Goal: Transaction & Acquisition: Purchase product/service

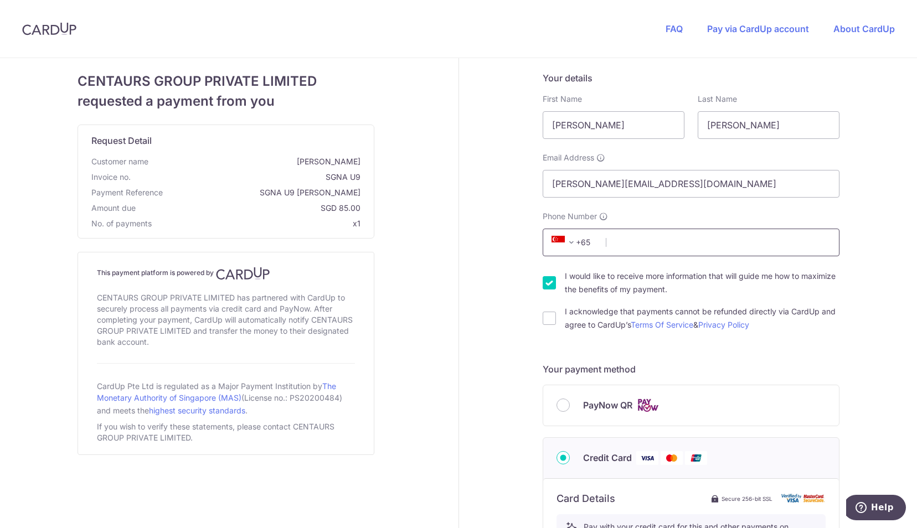
click at [613, 244] on input "Phone Number" at bounding box center [691, 243] width 297 height 28
click at [569, 241] on span at bounding box center [571, 242] width 13 height 13
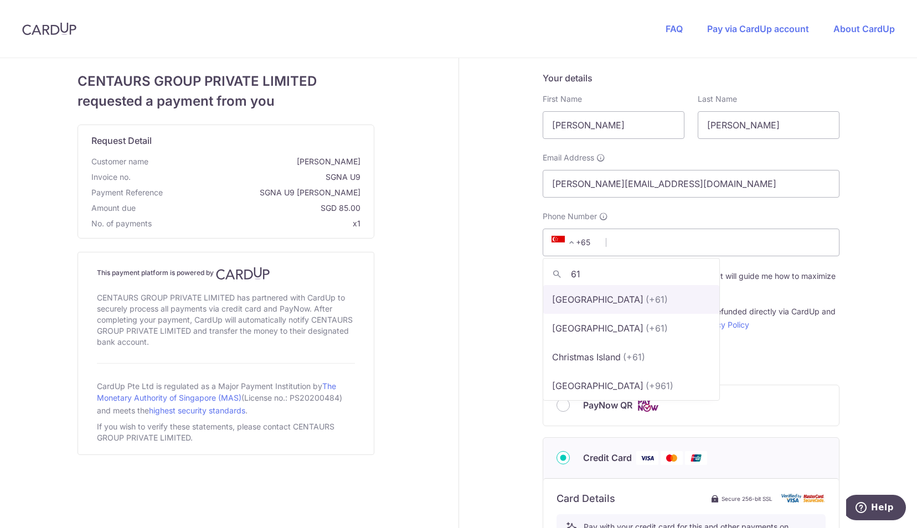
type input "61"
select select "13"
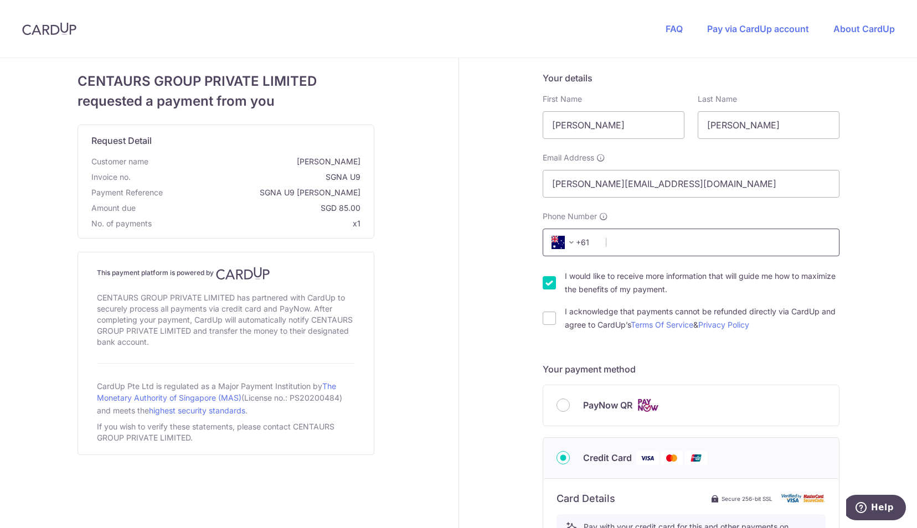
click at [632, 242] on input "Phone Number" at bounding box center [691, 243] width 297 height 28
type input "408408048"
click at [872, 221] on div "Your details First Name [PERSON_NAME] Last Name [PERSON_NAME] Email Address [PE…" at bounding box center [691, 503] width 465 height 891
click at [547, 320] on input "I acknowledge that payments cannot be refunded directly via CardUp and agree to…" at bounding box center [549, 318] width 13 height 13
checkbox input "true"
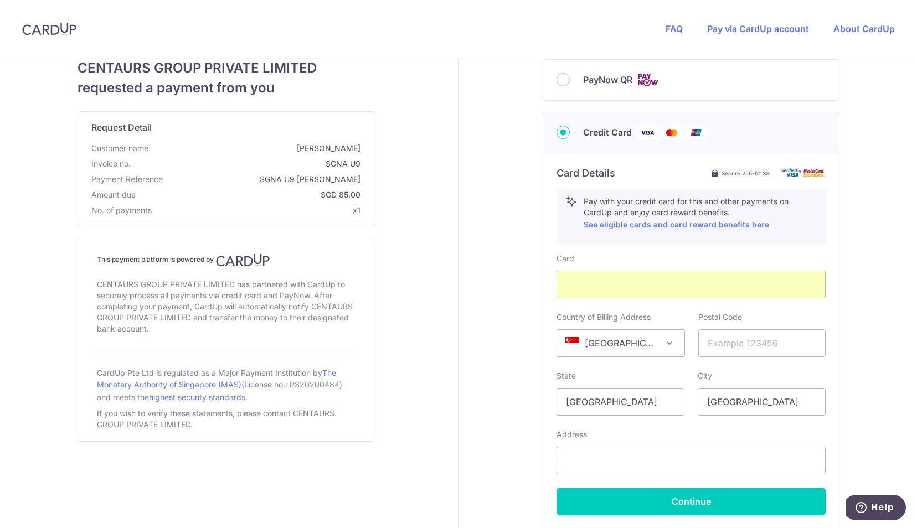
scroll to position [332, 0]
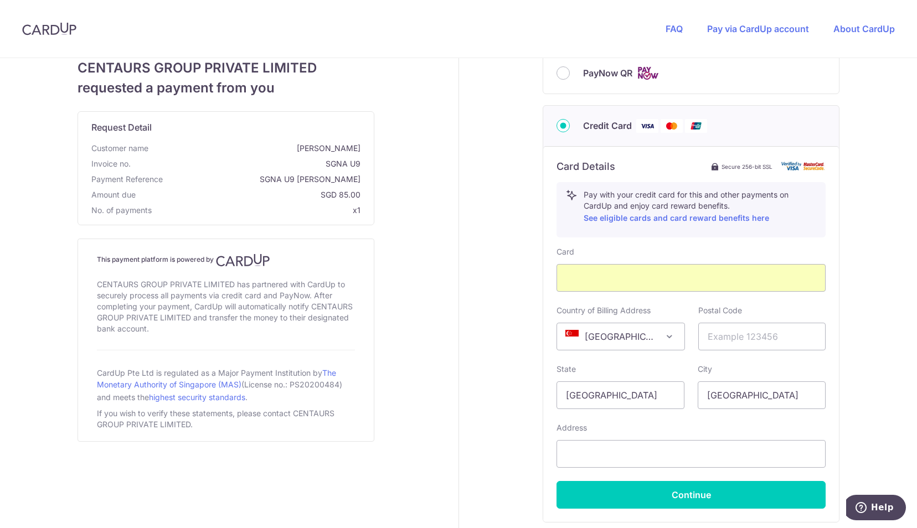
click at [630, 339] on span "[GEOGRAPHIC_DATA]" at bounding box center [620, 336] width 127 height 27
select select "AU"
click at [735, 339] on input "text" at bounding box center [762, 337] width 128 height 28
type input "2015"
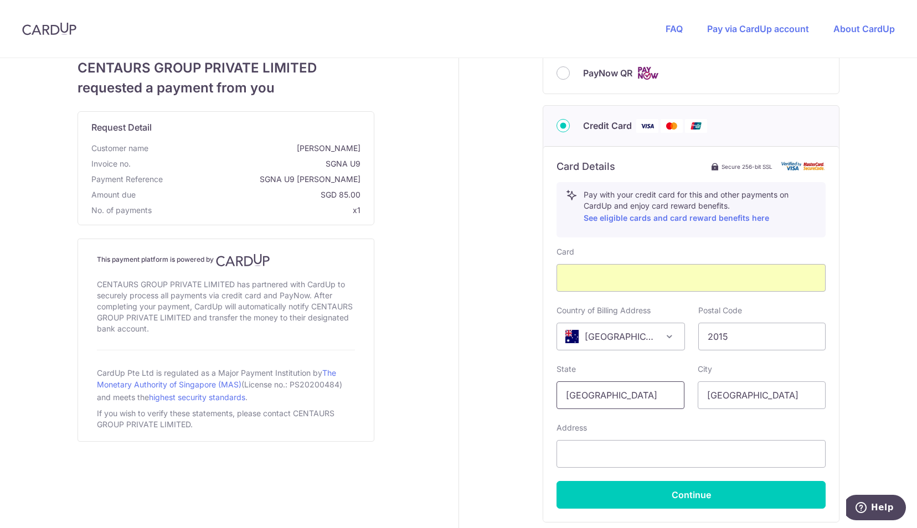
click at [630, 402] on input "[GEOGRAPHIC_DATA]" at bounding box center [620, 396] width 128 height 28
type input "[GEOGRAPHIC_DATA]"
click at [735, 401] on input "[GEOGRAPHIC_DATA]" at bounding box center [762, 396] width 128 height 28
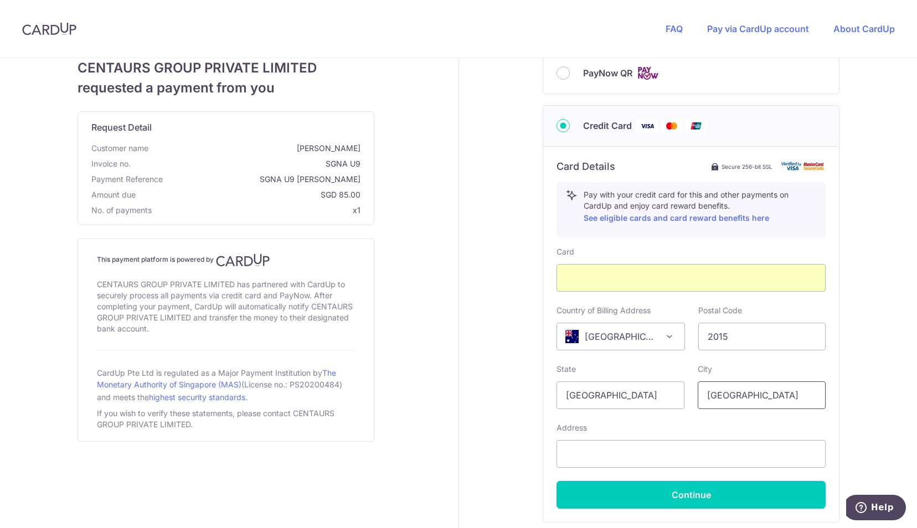
click at [735, 401] on input "[GEOGRAPHIC_DATA]" at bounding box center [762, 396] width 128 height 28
type input "[GEOGRAPHIC_DATA]"
drag, startPoint x: 605, startPoint y: 392, endPoint x: 462, endPoint y: 390, distance: 142.9
click at [462, 390] on div "Your details First Name [PERSON_NAME] Last Name [PERSON_NAME] Email Address [PE…" at bounding box center [691, 171] width 465 height 891
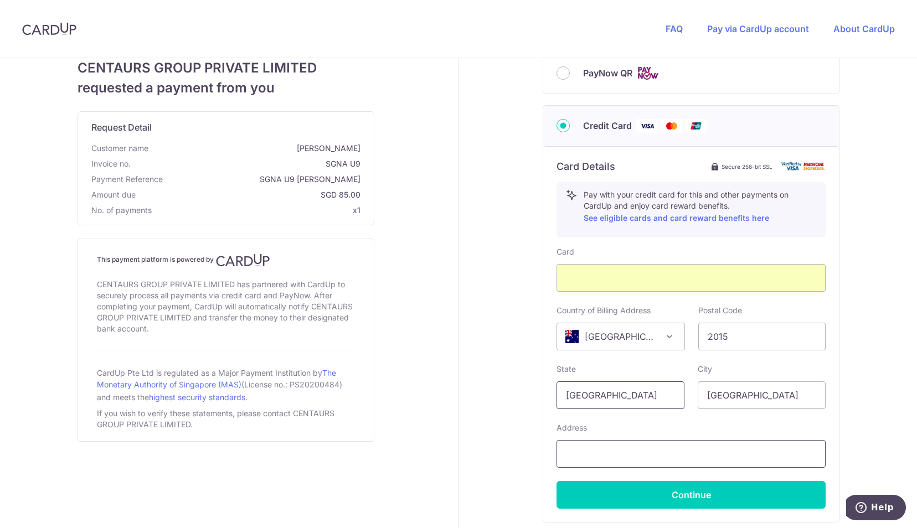
type input "[GEOGRAPHIC_DATA]"
click at [607, 441] on input "text" at bounding box center [690, 454] width 269 height 28
type input "[STREET_ADDRESS]"
select select "61"
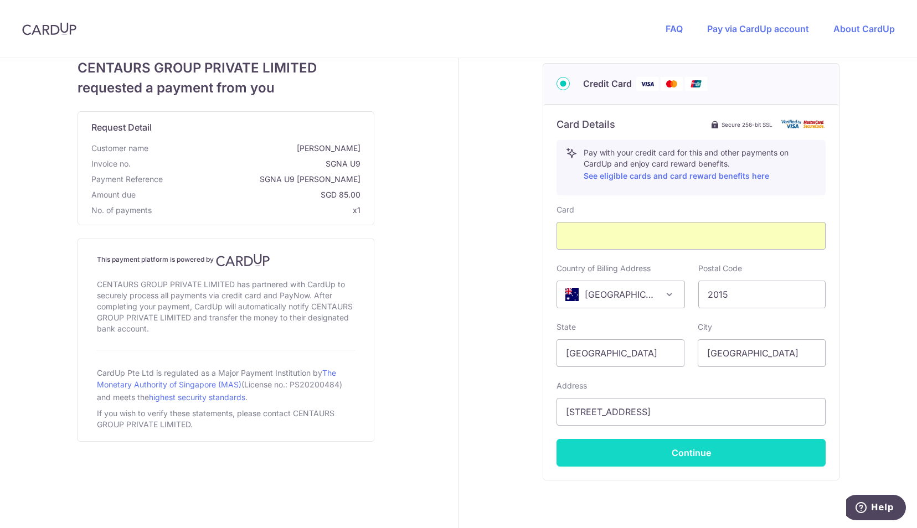
click at [688, 455] on button "Continue" at bounding box center [690, 453] width 269 height 28
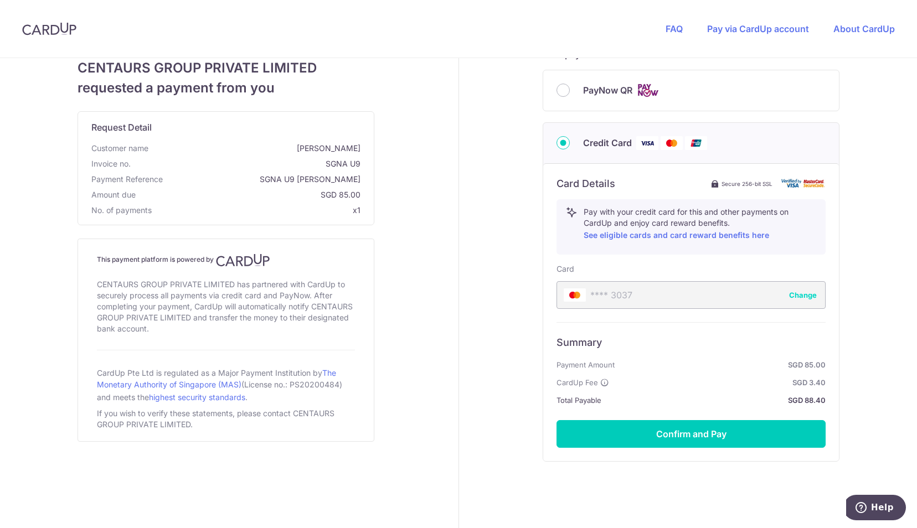
scroll to position [321, 0]
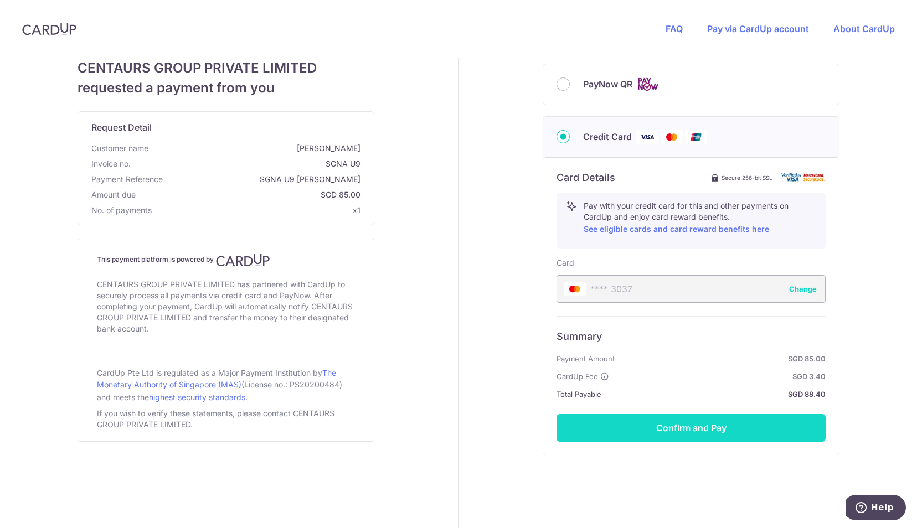
click at [686, 429] on button "Confirm and Pay" at bounding box center [690, 428] width 269 height 28
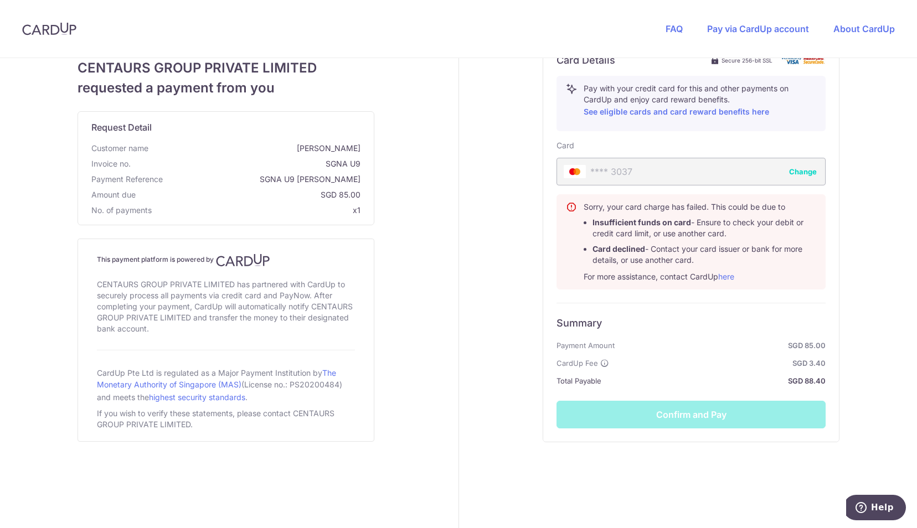
scroll to position [444, 0]
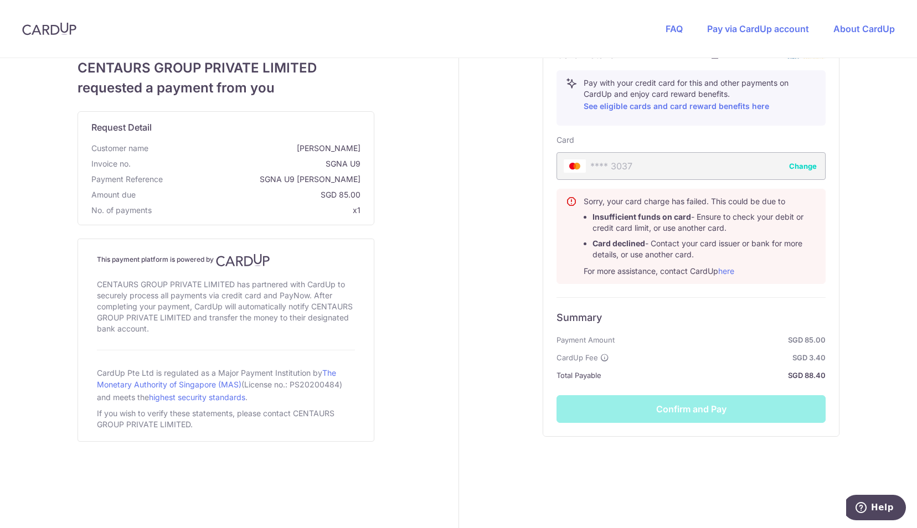
click at [678, 408] on div "Summary Payment Amount SGD 85.00 CardUp Fee SGD 3.40 Total Payable SGD 88.40 Co…" at bounding box center [690, 360] width 269 height 126
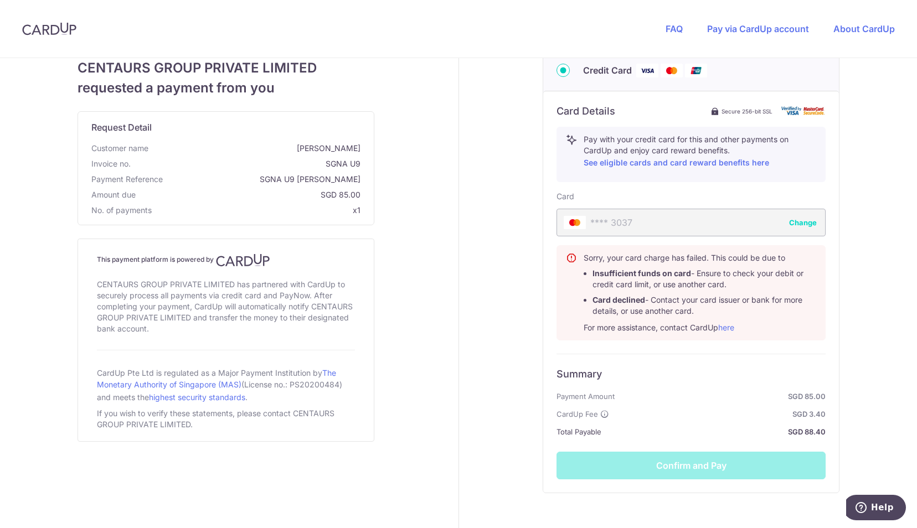
scroll to position [333, 0]
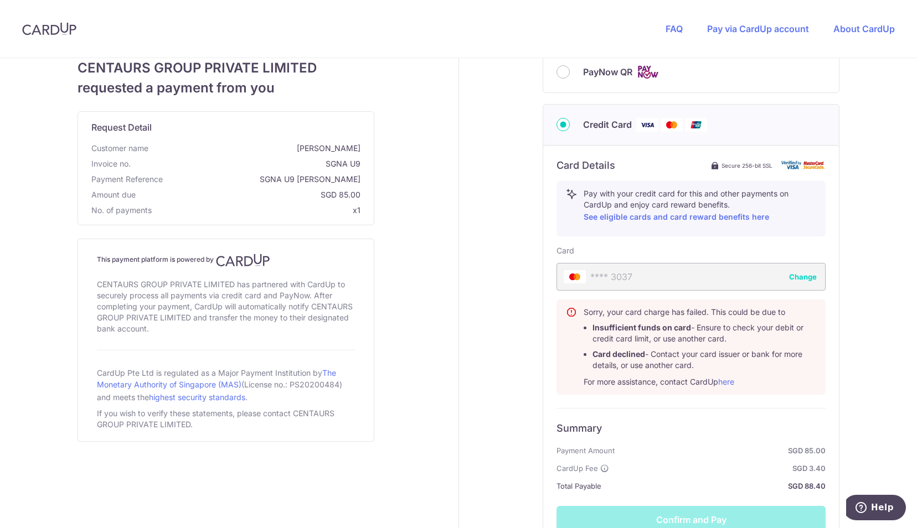
click at [804, 275] on button "Change" at bounding box center [803, 276] width 28 height 11
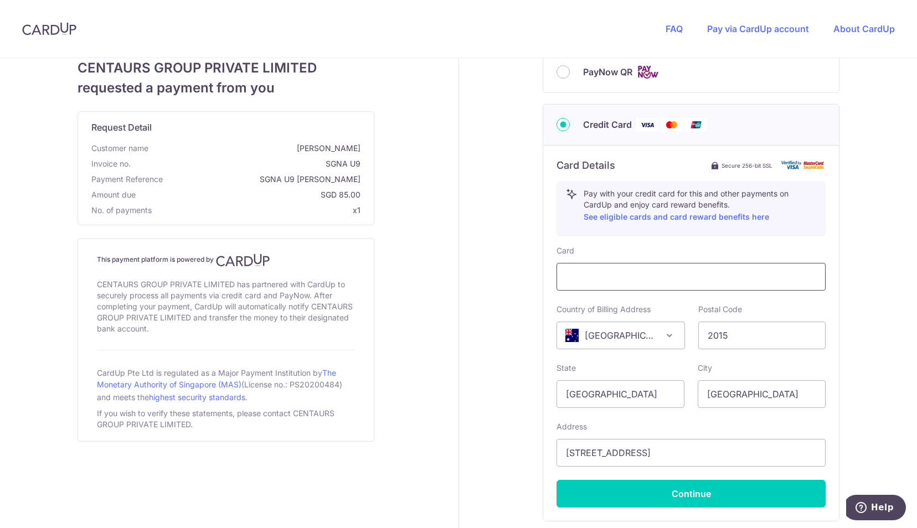
click at [648, 282] on div at bounding box center [690, 277] width 269 height 28
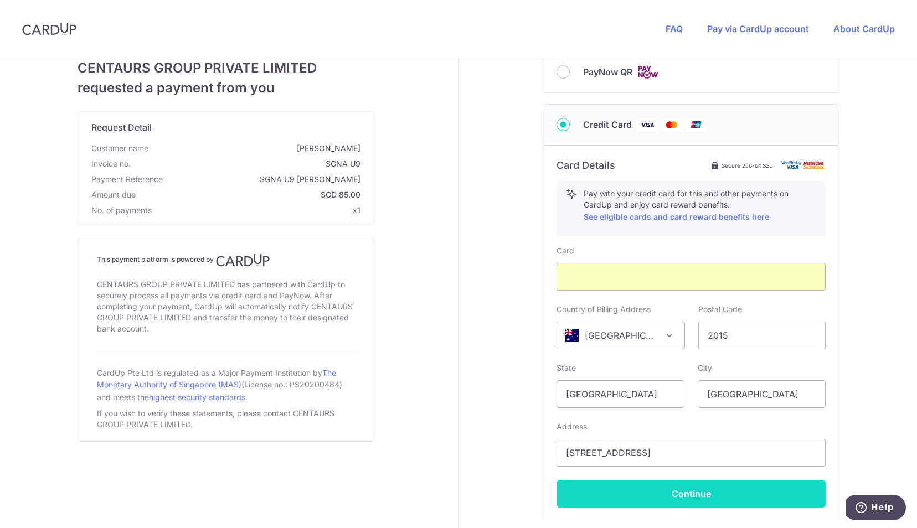
click at [664, 488] on button "Continue" at bounding box center [690, 494] width 269 height 28
type input "**** 9476"
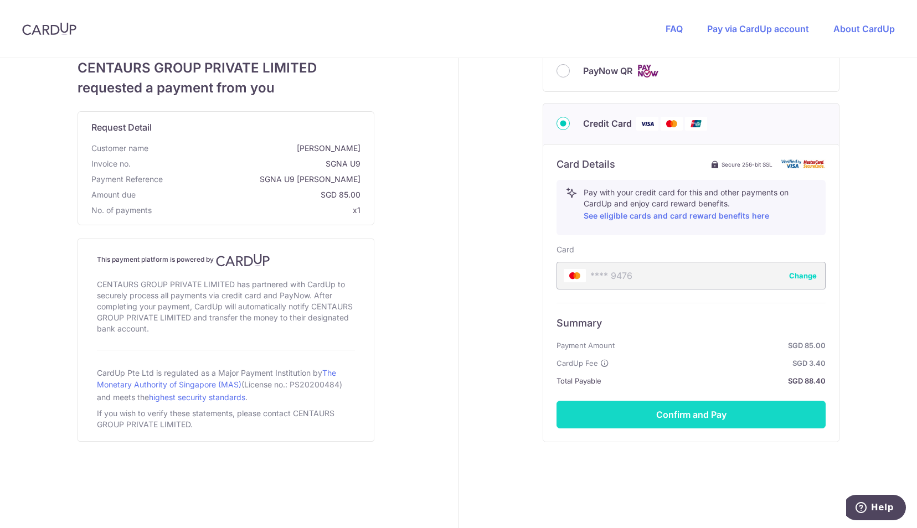
scroll to position [340, 0]
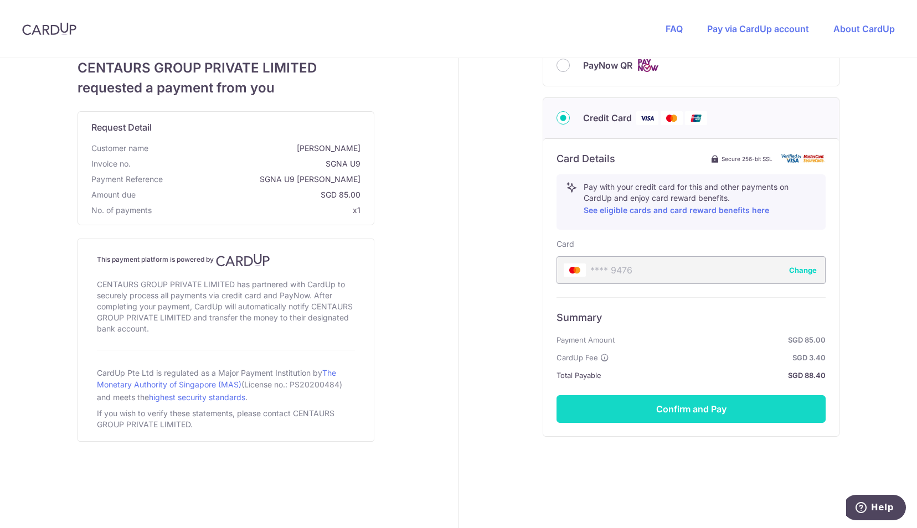
click at [649, 406] on button "Confirm and Pay" at bounding box center [690, 409] width 269 height 28
